Goal: Task Accomplishment & Management: Manage account settings

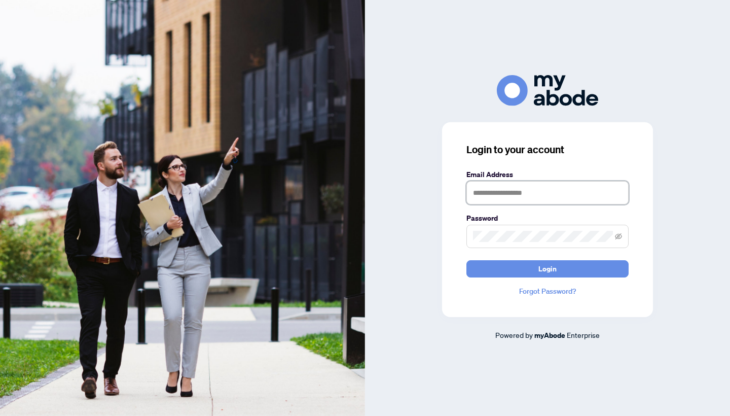
type input "**********"
click at [548, 268] on button "Login" at bounding box center [548, 268] width 162 height 17
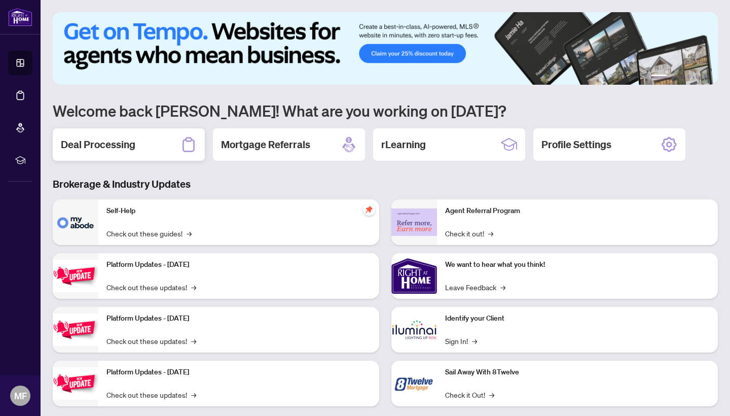
click at [121, 146] on h2 "Deal Processing" at bounding box center [98, 144] width 75 height 14
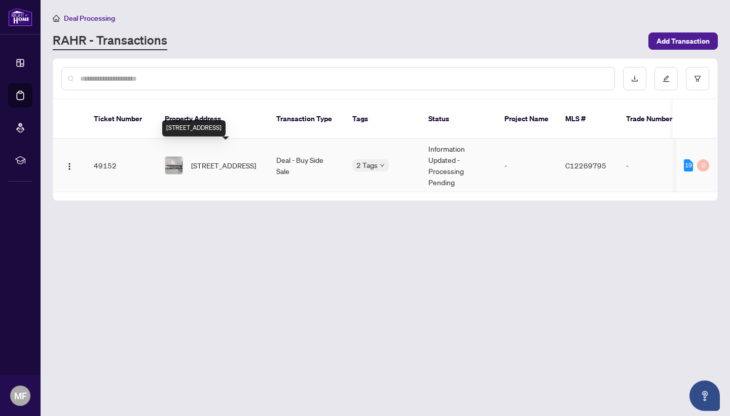
click at [209, 160] on span "[STREET_ADDRESS]" at bounding box center [223, 165] width 65 height 11
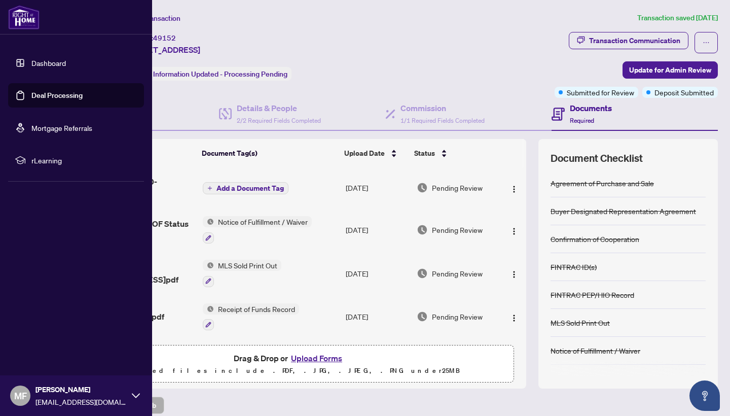
click at [18, 395] on span "MF" at bounding box center [20, 395] width 13 height 14
click at [37, 340] on span "Logout" at bounding box center [40, 335] width 23 height 16
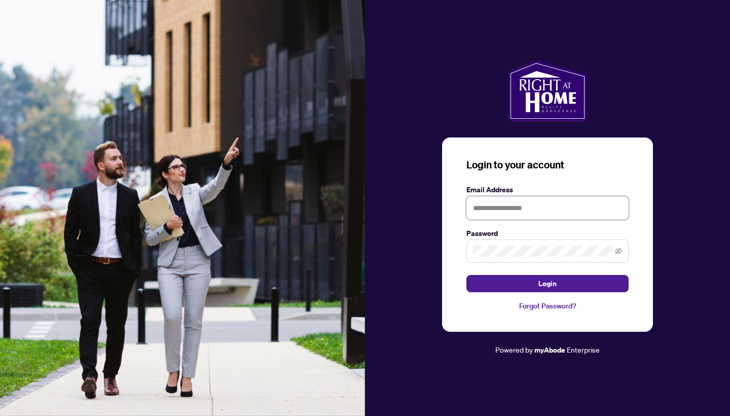
click at [37, 336] on img at bounding box center [182, 208] width 365 height 416
